Goal: Task Accomplishment & Management: Complete application form

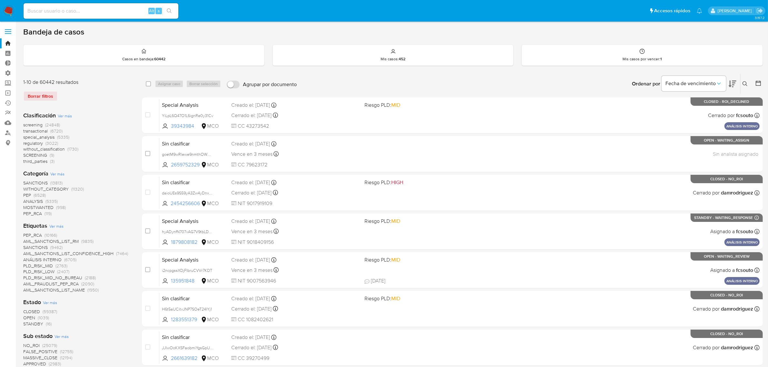
click at [9, 31] on span at bounding box center [8, 31] width 6 height 1
click at [0, 0] on input "checkbox" at bounding box center [0, 0] width 0 height 0
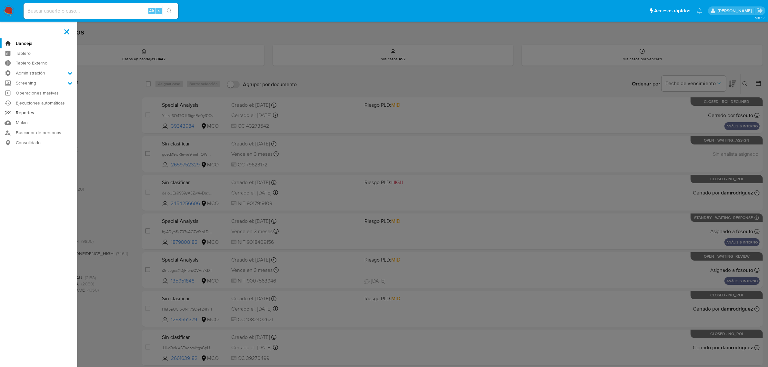
click at [21, 110] on link "Reportes" at bounding box center [38, 113] width 77 height 10
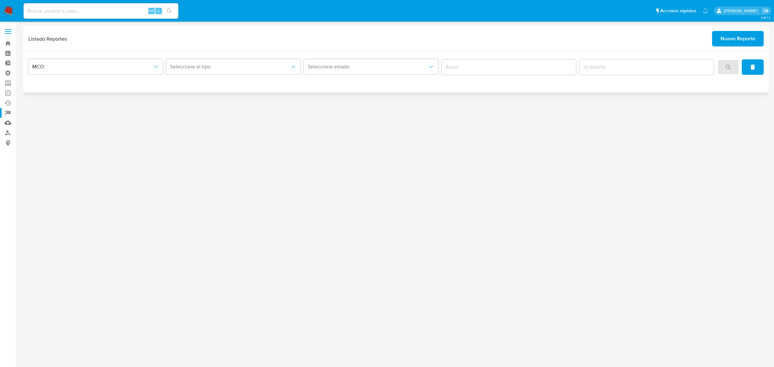
click at [744, 39] on span "Nuevo Reporte" at bounding box center [738, 39] width 35 height 14
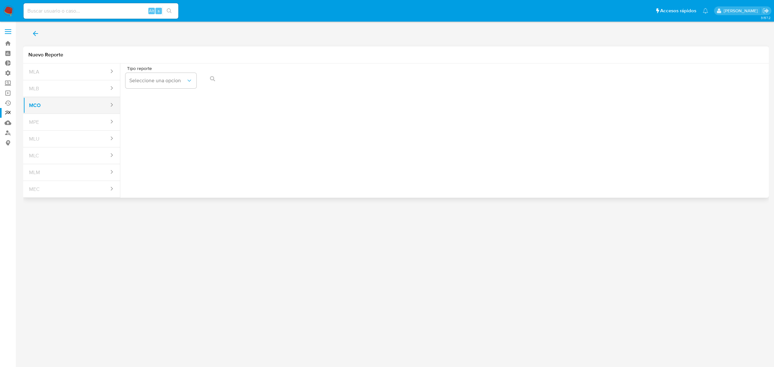
click at [44, 109] on button "MCO" at bounding box center [66, 105] width 86 height 15
click at [161, 76] on button "Seleccione una opcion" at bounding box center [160, 80] width 71 height 15
click at [148, 97] on span "LEGAJO UNICO" at bounding box center [147, 98] width 36 height 6
click at [254, 80] on span "CC" at bounding box center [234, 80] width 57 height 6
click at [360, 82] on button "action-search" at bounding box center [356, 78] width 22 height 15
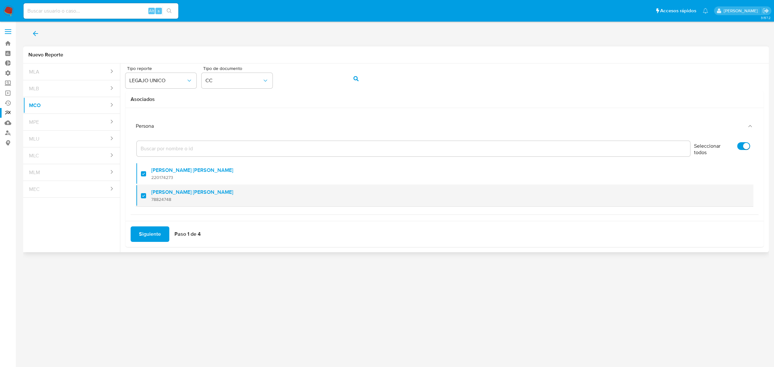
scroll to position [4, 0]
click at [145, 189] on div at bounding box center [146, 191] width 10 height 15
checkbox input "false"
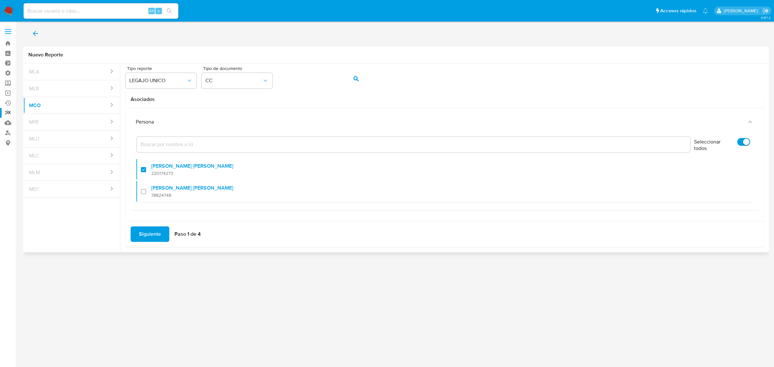
click at [139, 233] on span "Siguiente" at bounding box center [150, 234] width 22 height 14
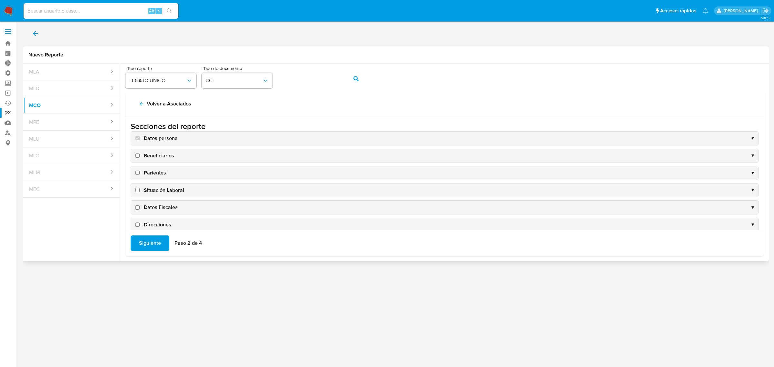
scroll to position [0, 0]
click at [719, 138] on div "Datos persona ▼" at bounding box center [444, 139] width 627 height 14
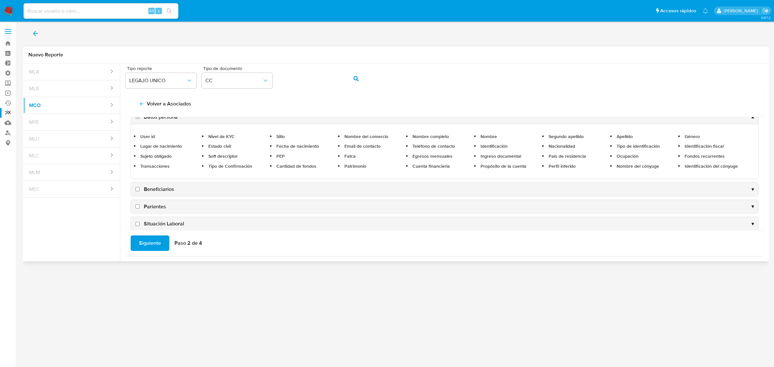
scroll to position [40, 0]
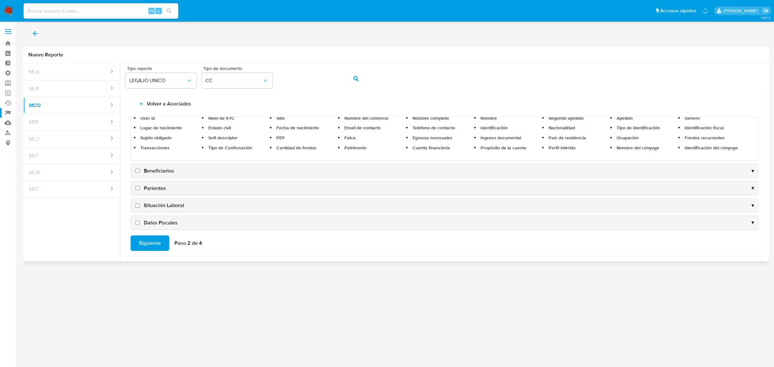
click at [176, 170] on div "Beneficiarios ▼" at bounding box center [444, 171] width 627 height 14
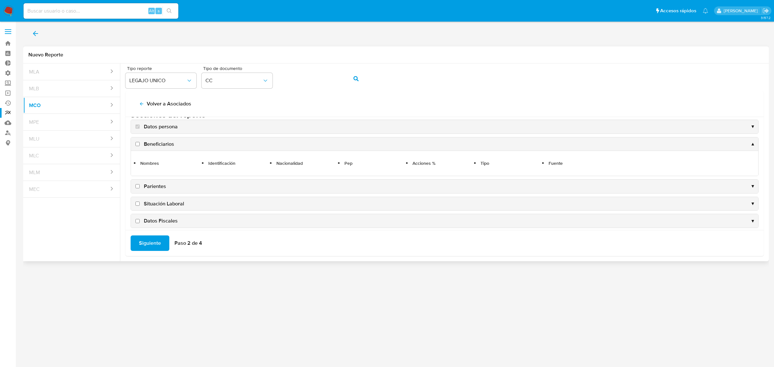
scroll to position [0, 0]
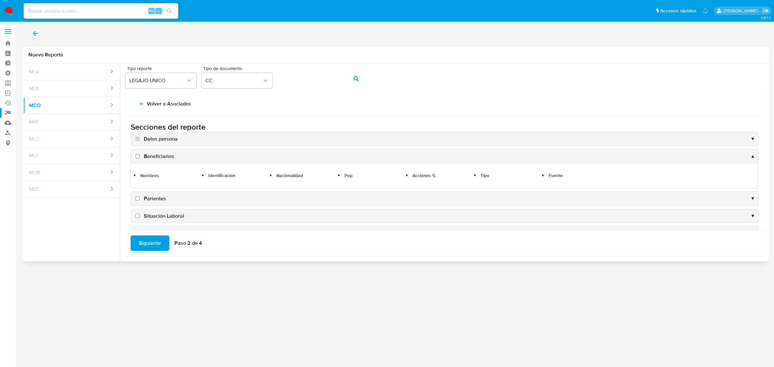
click at [739, 200] on div "Parientes ▼" at bounding box center [444, 199] width 627 height 14
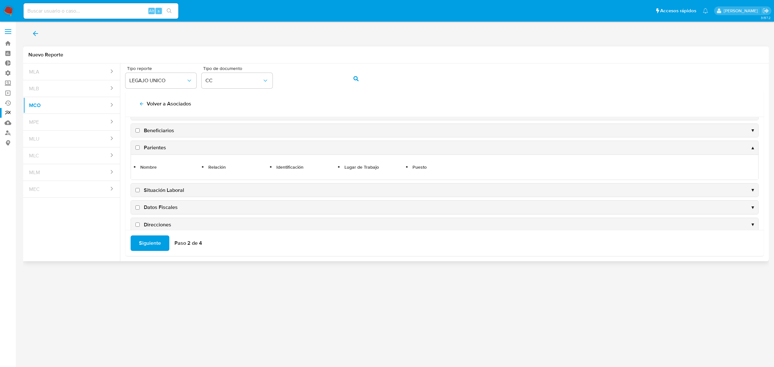
scroll to position [40, 0]
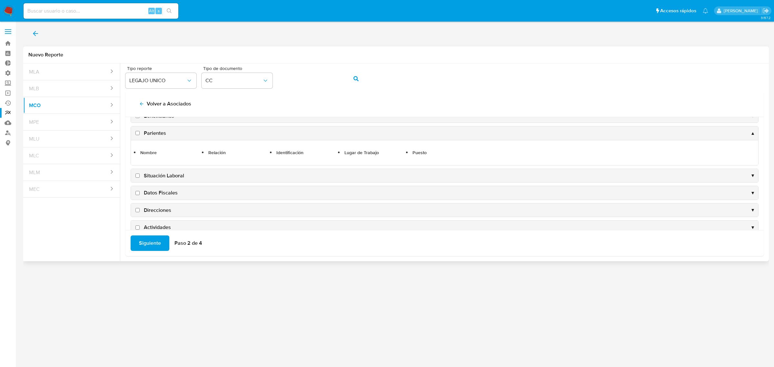
click at [712, 175] on div "Situación Laboral ▼" at bounding box center [444, 176] width 627 height 14
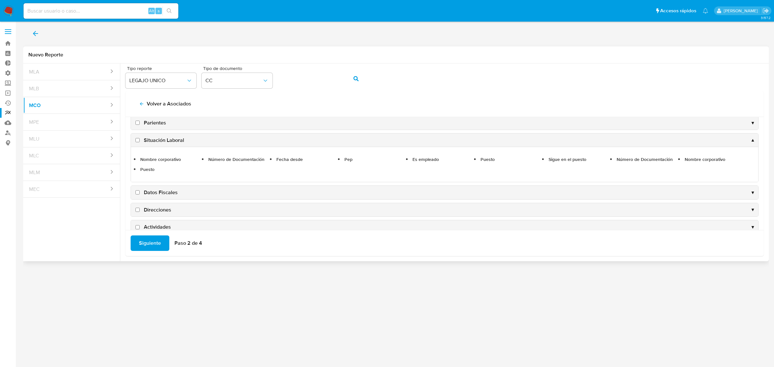
scroll to position [81, 0]
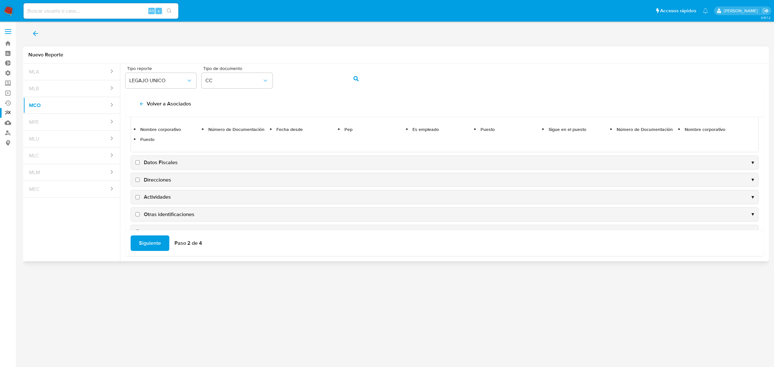
click at [735, 161] on div "Datos Fiscales ▼" at bounding box center [444, 163] width 627 height 14
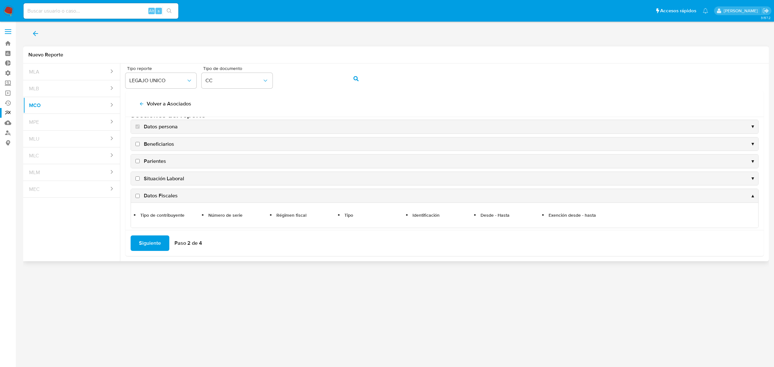
scroll to position [0, 0]
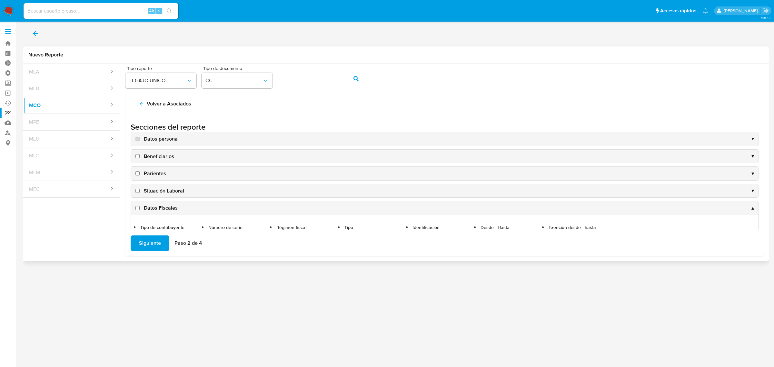
click at [735, 141] on div "Datos persona ▼" at bounding box center [444, 139] width 627 height 14
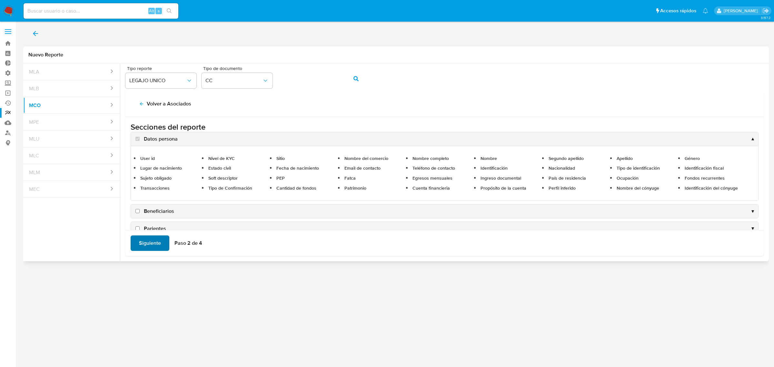
click at [142, 243] on span "Siguiente" at bounding box center [150, 243] width 22 height 14
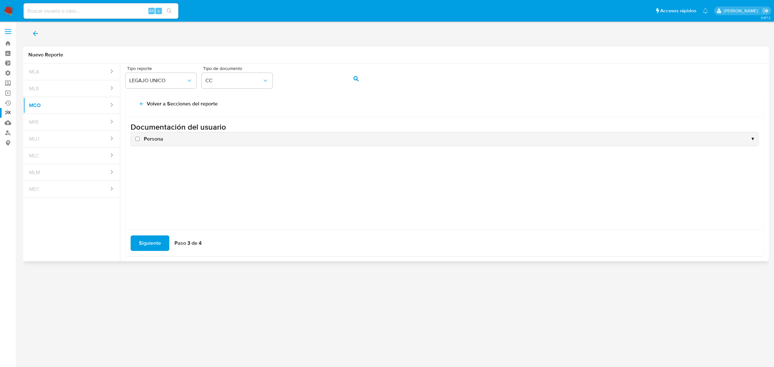
click at [148, 142] on span "Persona" at bounding box center [153, 138] width 19 height 7
click at [140, 141] on input "Persona" at bounding box center [137, 139] width 4 height 4
checkbox input "true"
click at [145, 247] on span "Siguiente" at bounding box center [150, 243] width 22 height 14
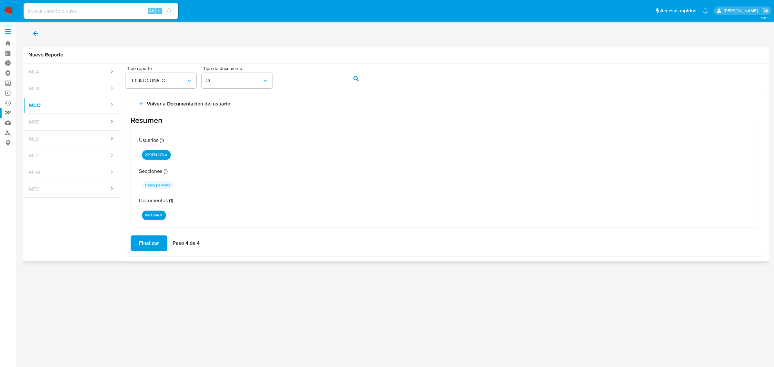
scroll to position [19, 0]
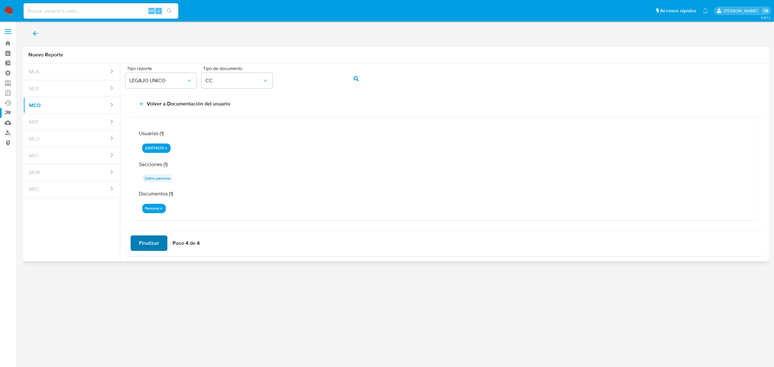
drag, startPoint x: 152, startPoint y: 240, endPoint x: 185, endPoint y: 223, distance: 36.9
click at [149, 238] on span "Finalizar" at bounding box center [149, 243] width 20 height 14
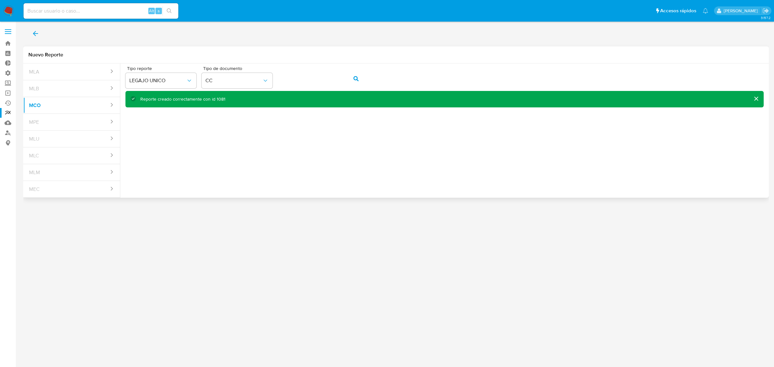
click at [304, 105] on div "Reporte creado correctamente con id 1081" at bounding box center [444, 99] width 638 height 16
click at [754, 98] on button "cerrar" at bounding box center [755, 98] width 15 height 15
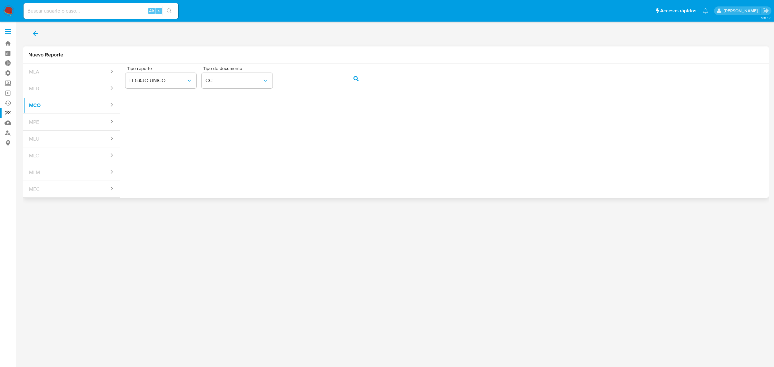
click at [37, 33] on icon "back" at bounding box center [36, 34] width 8 height 8
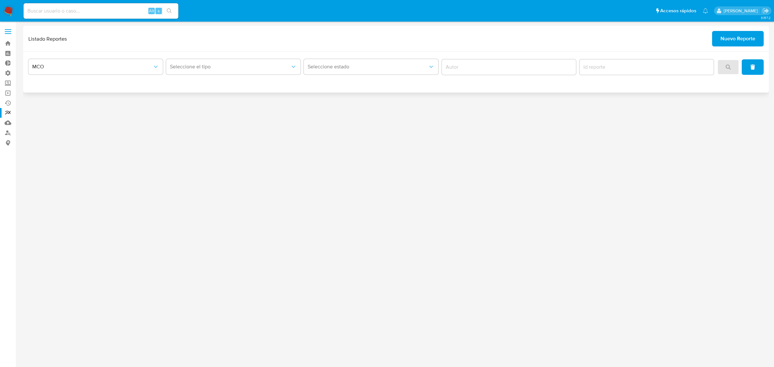
click at [722, 35] on span "Nuevo Reporte" at bounding box center [738, 39] width 35 height 14
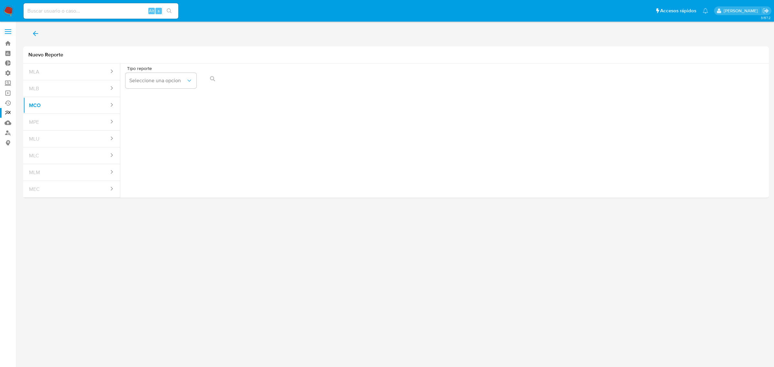
click at [36, 28] on span "back" at bounding box center [36, 33] width 8 height 14
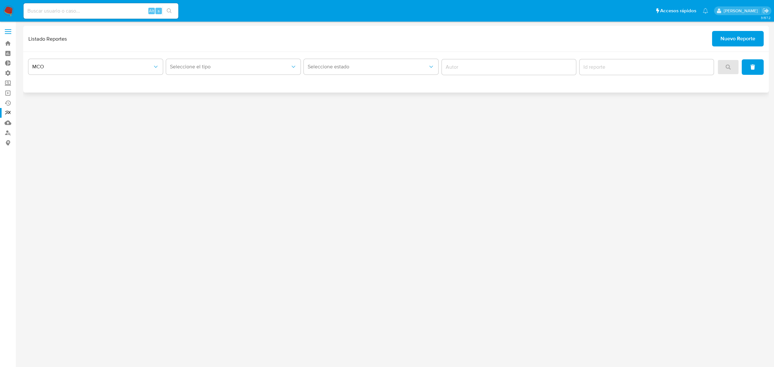
click at [268, 58] on div "Seleccione el tipo" at bounding box center [233, 67] width 135 height 20
drag, startPoint x: 268, startPoint y: 63, endPoint x: 261, endPoint y: 72, distance: 11.0
click at [267, 65] on button "Seleccione el tipo" at bounding box center [233, 66] width 135 height 15
click at [233, 81] on div "LEGAJO UNICO" at bounding box center [231, 83] width 123 height 15
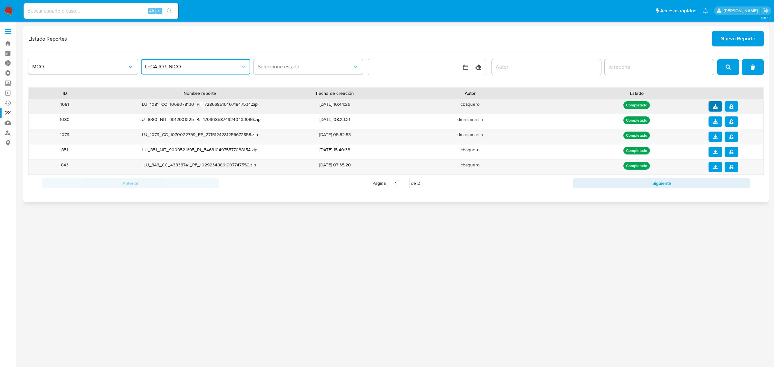
click at [717, 107] on icon "download" at bounding box center [715, 106] width 5 height 5
click at [733, 105] on button "notify_security" at bounding box center [732, 106] width 14 height 10
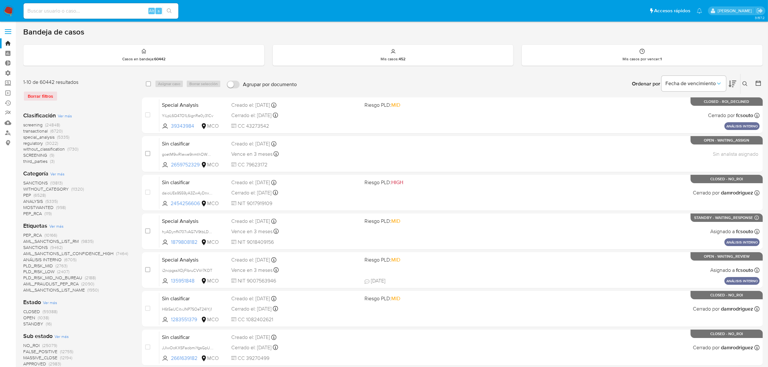
click at [10, 31] on span at bounding box center [8, 31] width 6 height 1
click at [0, 0] on input "checkbox" at bounding box center [0, 0] width 0 height 0
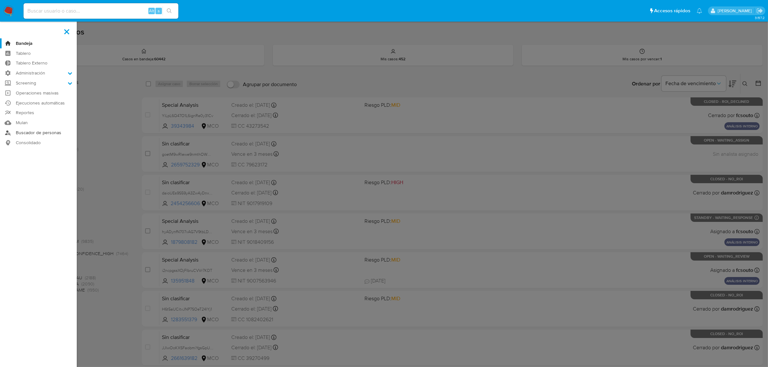
click at [34, 135] on link "Buscador de personas" at bounding box center [38, 133] width 77 height 10
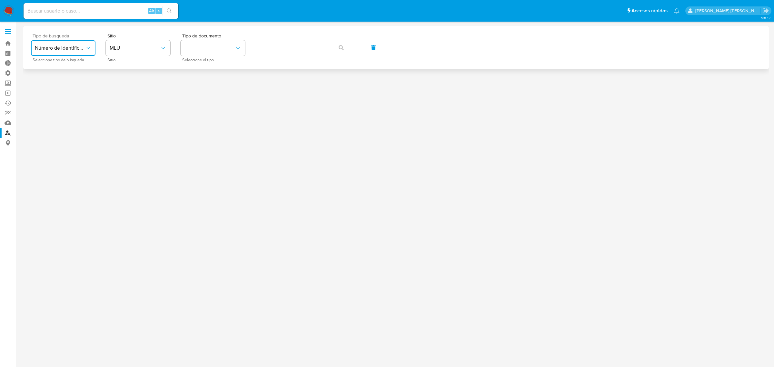
click at [83, 47] on span "Número de identificación" at bounding box center [60, 48] width 50 height 6
click at [126, 46] on span "MLU" at bounding box center [135, 48] width 50 height 6
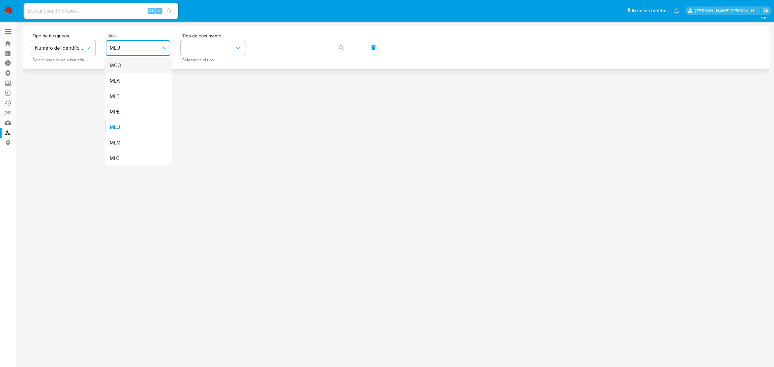
click at [120, 68] on span "MCO" at bounding box center [116, 65] width 12 height 6
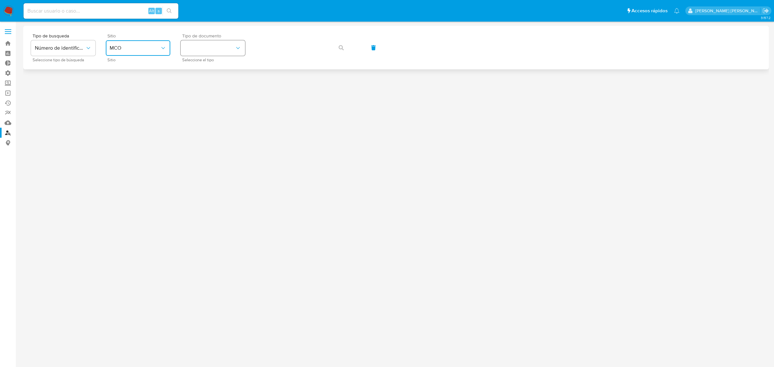
click at [222, 52] on button "identificationType" at bounding box center [213, 47] width 65 height 15
click at [195, 70] on div "CC CC" at bounding box center [211, 69] width 53 height 22
click at [339, 47] on icon "button" at bounding box center [341, 47] width 5 height 5
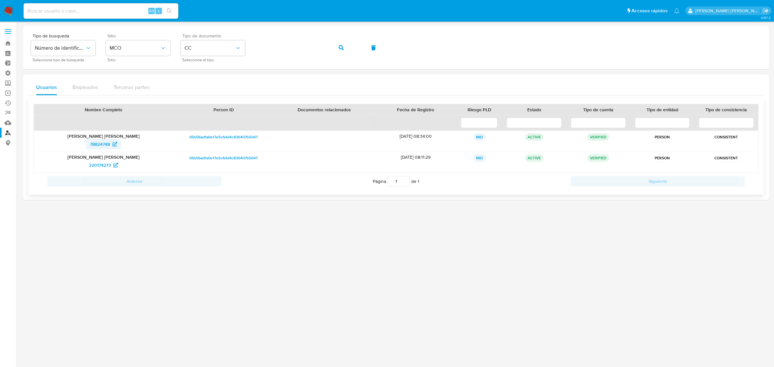
click at [109, 145] on span "78824748" at bounding box center [100, 144] width 20 height 10
click at [103, 166] on span "220174273" at bounding box center [100, 165] width 22 height 10
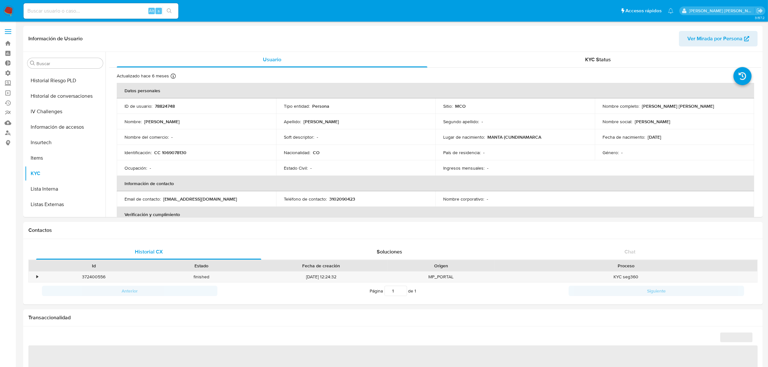
select select "10"
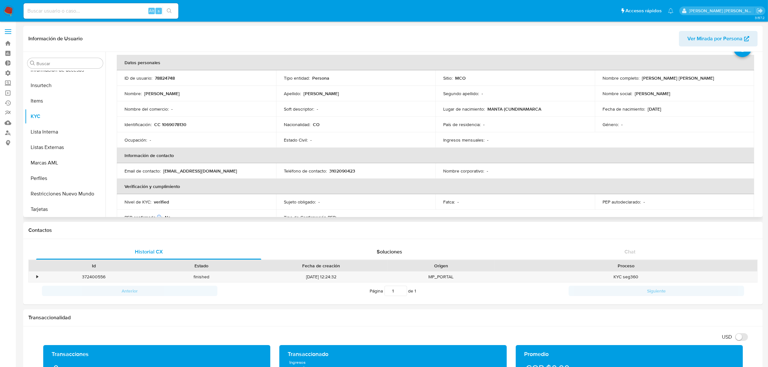
scroll to position [40, 0]
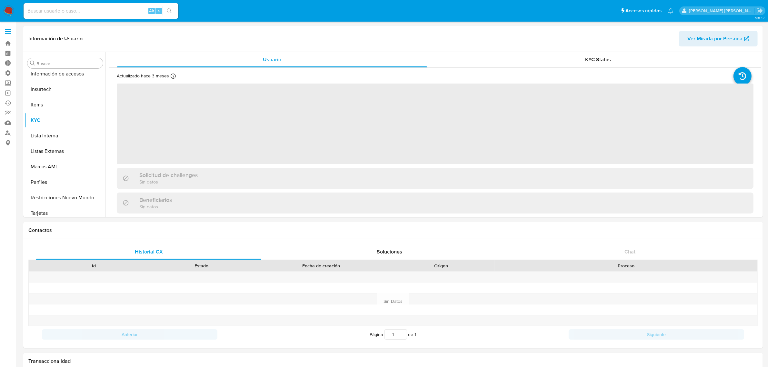
scroll to position [272, 0]
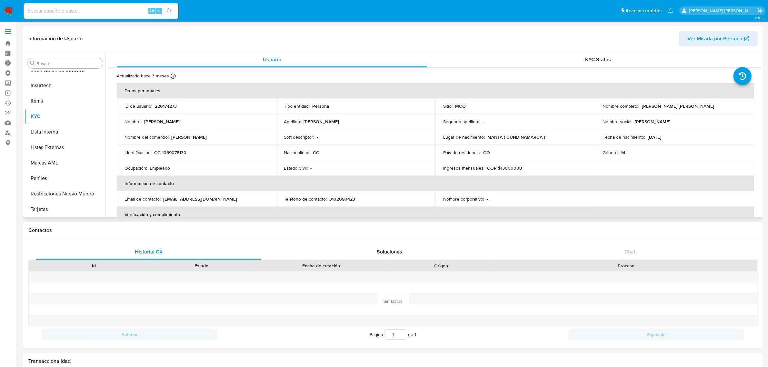
select select "10"
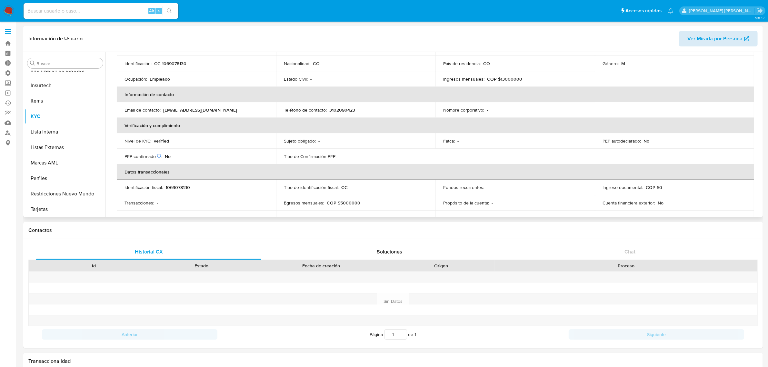
scroll to position [81, 0]
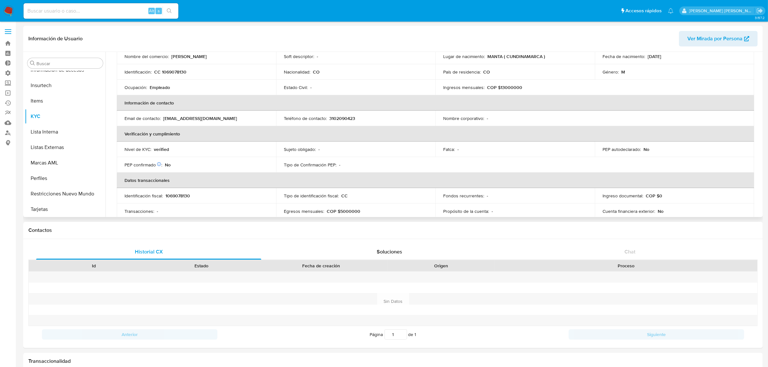
click at [699, 31] on span "Ver Mirada por Persona" at bounding box center [714, 38] width 55 height 15
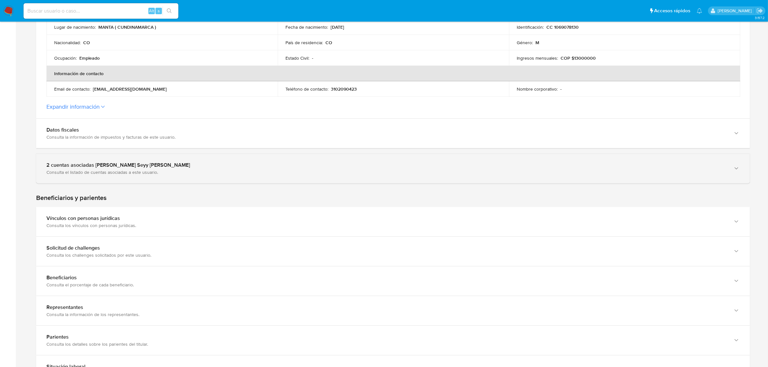
scroll to position [202, 0]
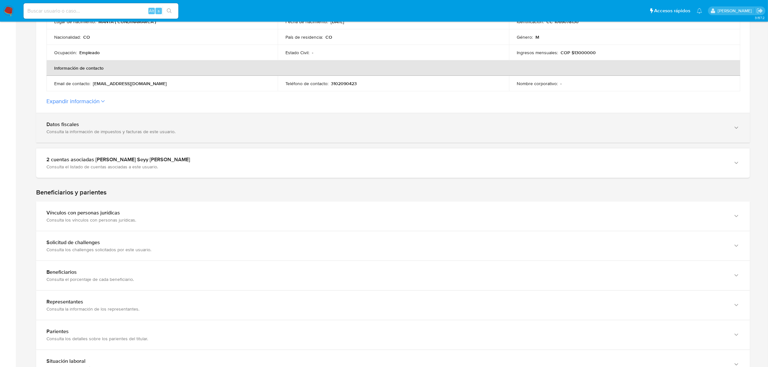
click at [107, 133] on div "Consulta la información de impuestos y facturas de este usuario." at bounding box center [386, 132] width 680 height 6
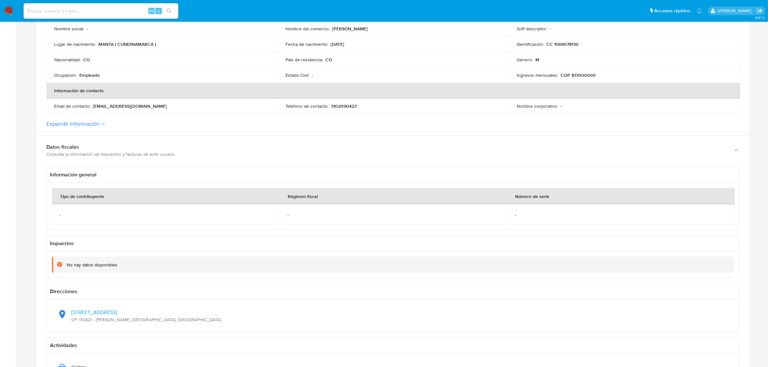
scroll to position [161, 0]
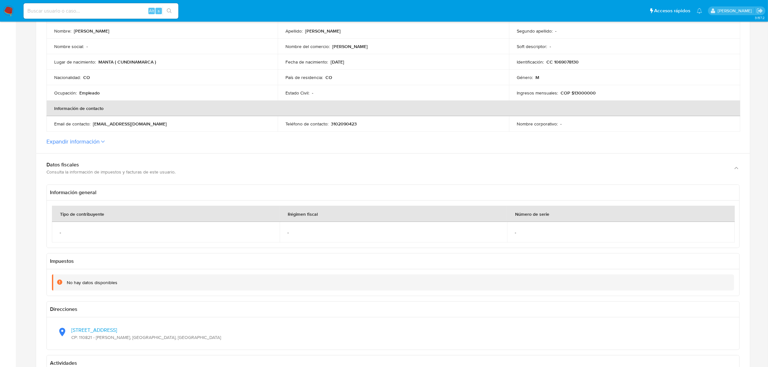
click at [77, 143] on button "Expandir información" at bounding box center [72, 141] width 53 height 7
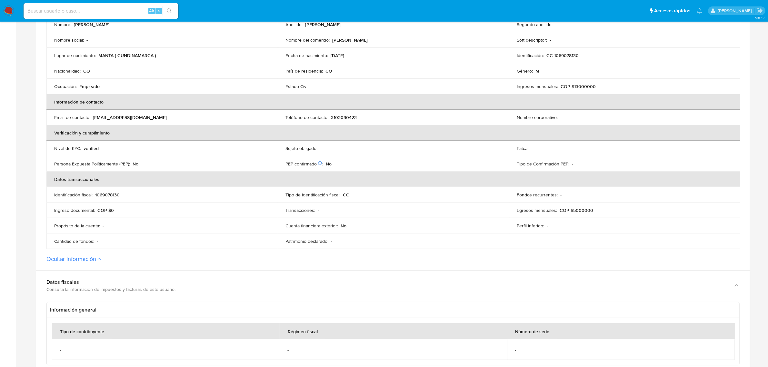
scroll to position [121, 0]
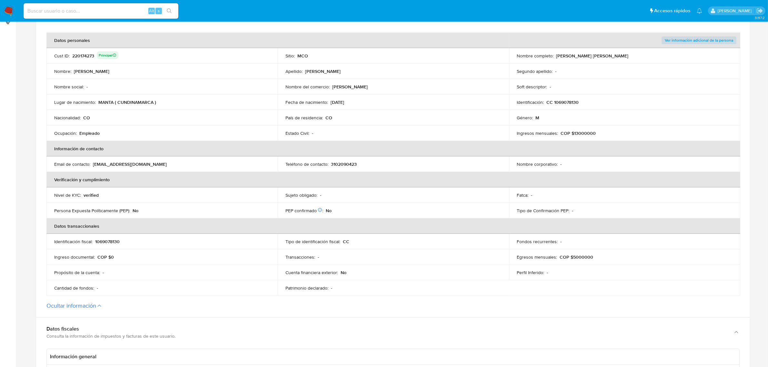
drag, startPoint x: 538, startPoint y: 195, endPoint x: 170, endPoint y: 186, distance: 368.2
click at [170, 186] on table "Datos personales Ver información adicional de la persona Cust ID : 220174273 Pr…" at bounding box center [393, 164] width 694 height 263
click at [383, 204] on td "PEP confirmado Obtenido de listas internas : No" at bounding box center [393, 210] width 231 height 15
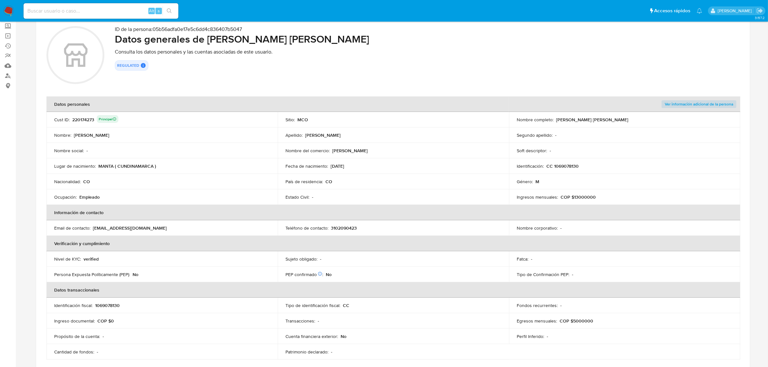
scroll to position [0, 0]
